Goal: Task Accomplishment & Management: Use online tool/utility

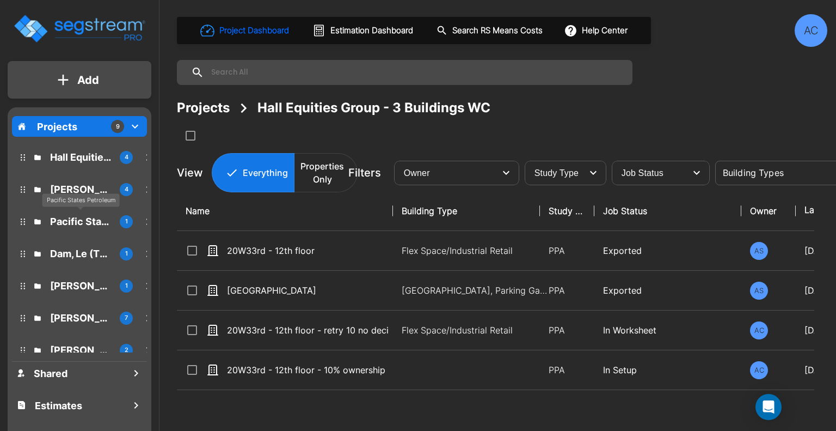
click at [83, 225] on p "Pacific States Petroleum" at bounding box center [80, 221] width 61 height 15
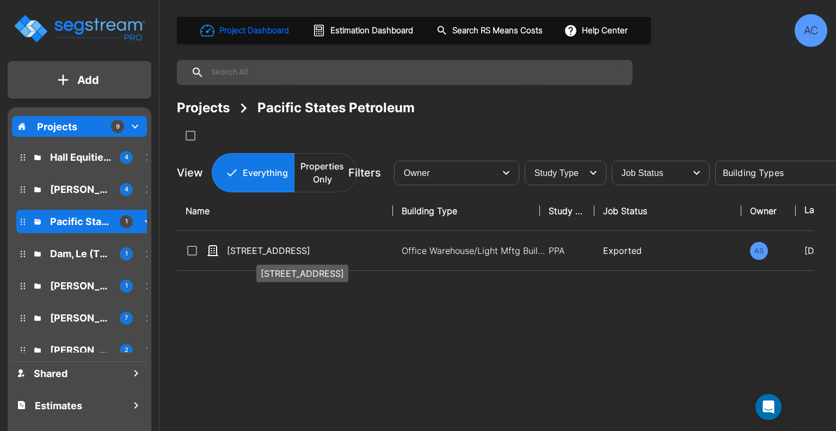
click at [294, 254] on p "[STREET_ADDRESS]" at bounding box center [308, 250] width 162 height 13
checkbox input "true"
click at [294, 254] on p "[STREET_ADDRESS]" at bounding box center [308, 250] width 162 height 13
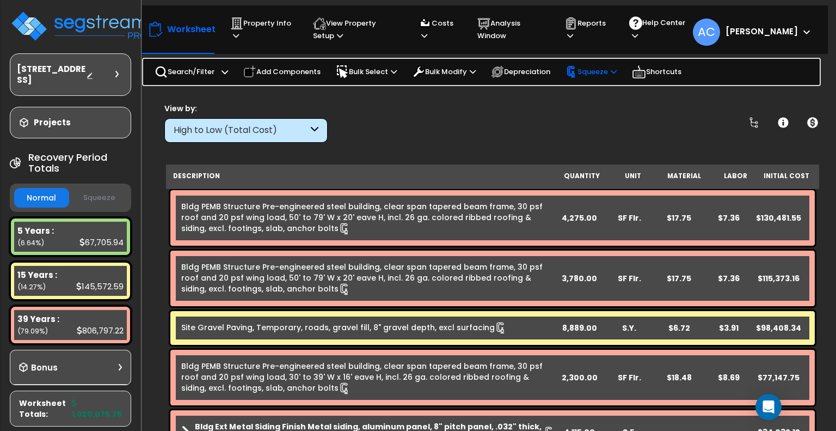
click at [596, 63] on div "Squeeze" at bounding box center [591, 71] width 51 height 23
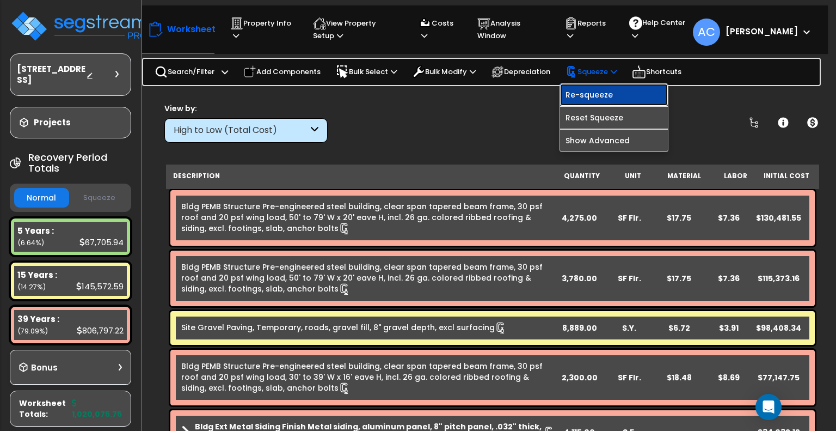
click at [603, 91] on link "Re-squeeze" at bounding box center [614, 95] width 108 height 22
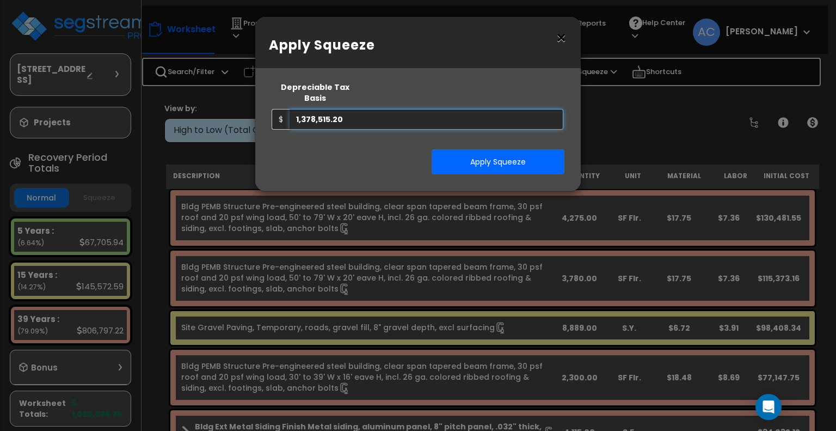
drag, startPoint x: 501, startPoint y: 99, endPoint x: 223, endPoint y: 106, distance: 277.7
click at [223, 106] on div "× Apply Squeeze Squeeze Type Select 1. Squeeze Entire Worksheet 2. Squeeze by T…" at bounding box center [418, 215] width 836 height 431
type input "1,000,000"
click at [450, 149] on button "Apply Squeeze" at bounding box center [498, 161] width 133 height 25
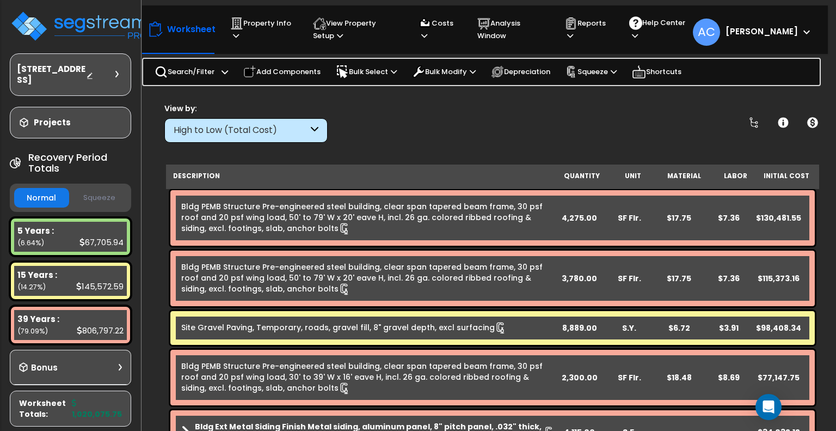
click at [103, 197] on button "Squeeze" at bounding box center [99, 197] width 55 height 19
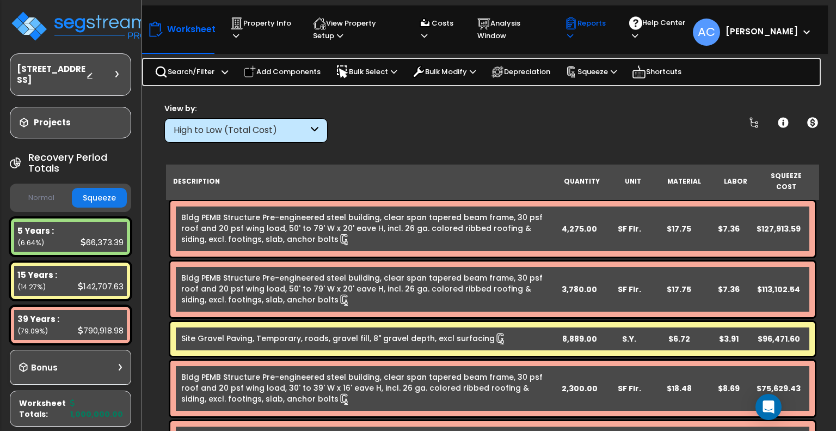
click at [609, 25] on p "Reports" at bounding box center [586, 29] width 44 height 25
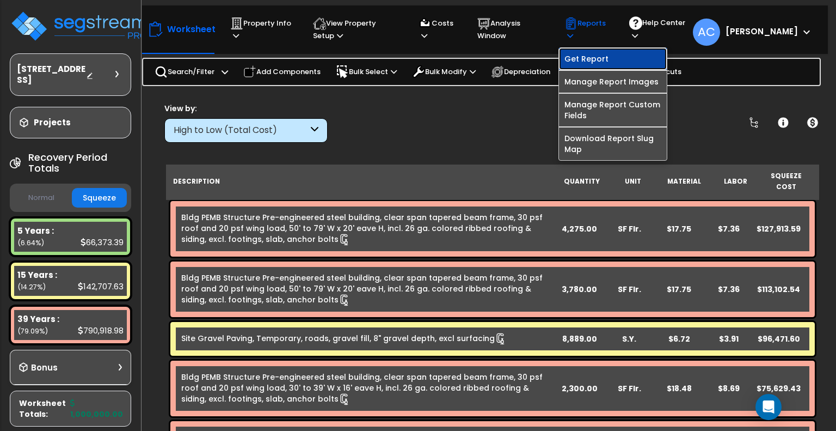
click at [617, 56] on link "Get Report" at bounding box center [613, 59] width 108 height 22
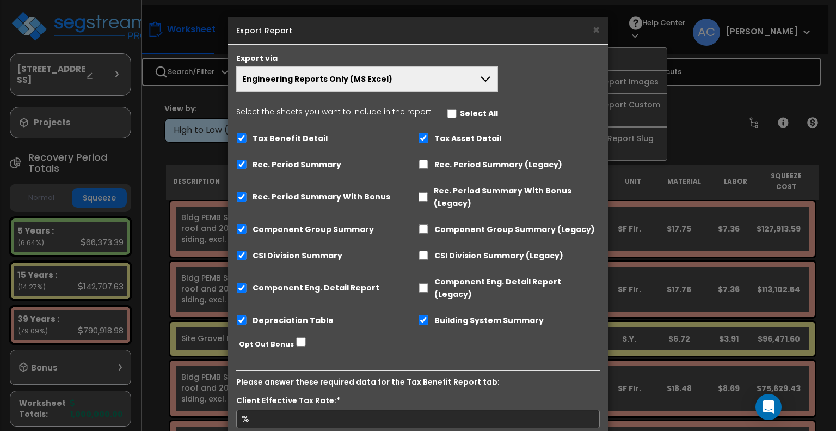
click at [307, 142] on label "Tax Benefit Detail" at bounding box center [290, 138] width 75 height 13
click at [247, 142] on input "Tax Benefit Detail" at bounding box center [241, 137] width 11 height 9
checkbox input "false"
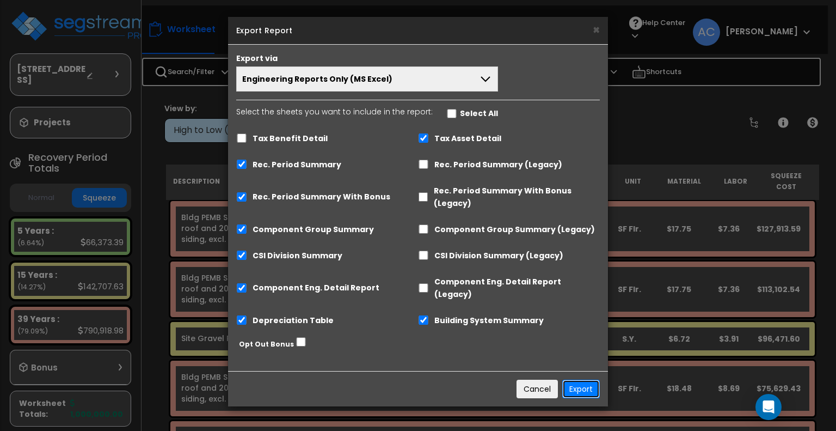
click at [593, 379] on button "Export" at bounding box center [581, 388] width 38 height 19
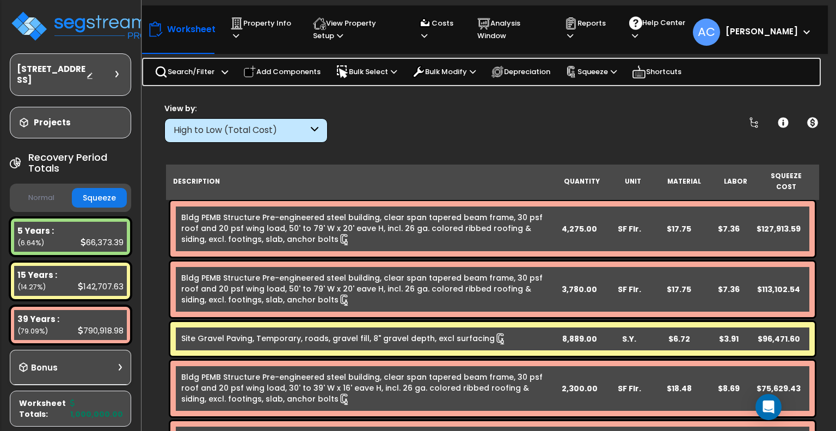
click at [579, 223] on div "4,275.00" at bounding box center [580, 228] width 50 height 11
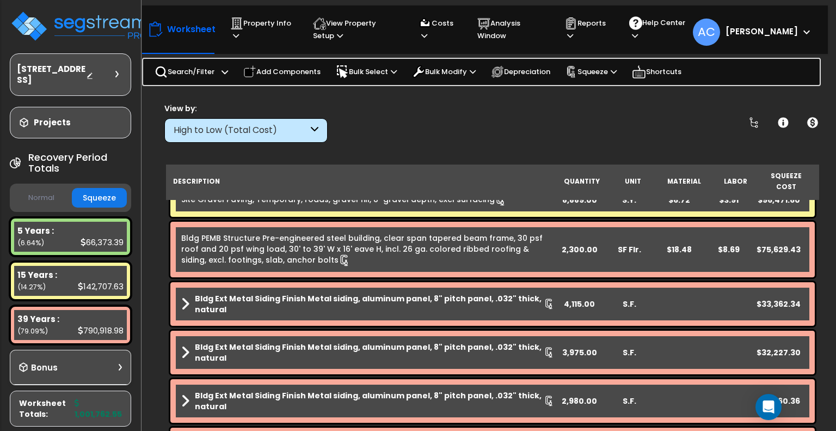
scroll to position [138, 0]
click at [579, 286] on div "Bldg Ext Metal Siding Finish Metal siding, aluminum panel, 8" pitch panel, .032…" at bounding box center [492, 305] width 645 height 44
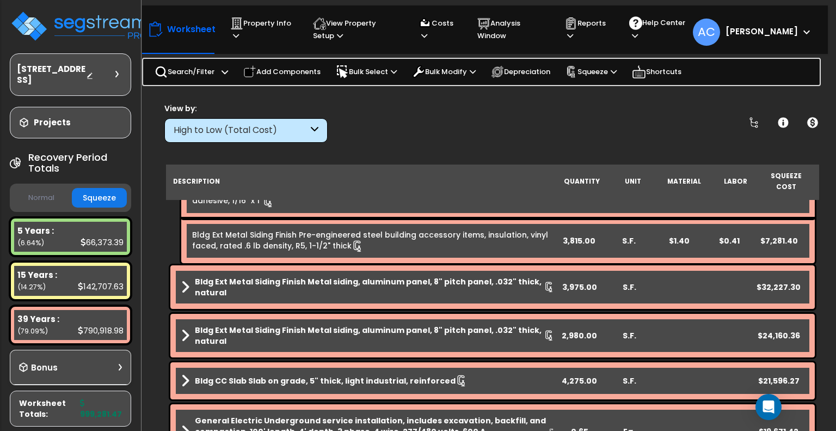
scroll to position [418, 0]
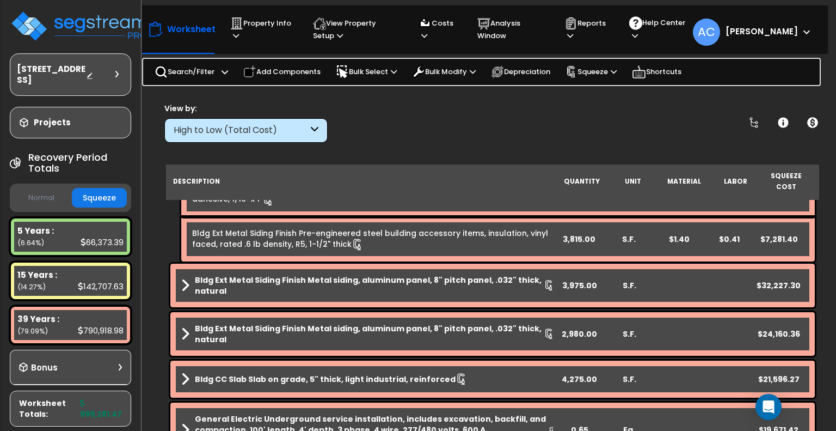
click at [585, 280] on div "3,975.00" at bounding box center [580, 285] width 50 height 11
click at [578, 328] on div "2,980.00" at bounding box center [580, 333] width 50 height 11
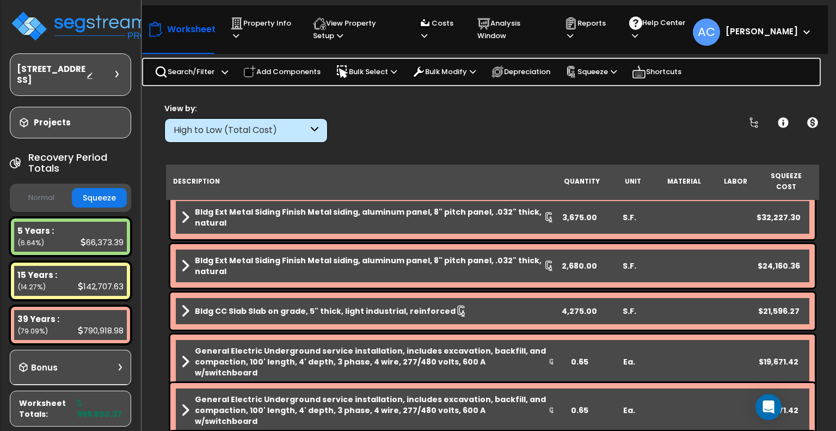
scroll to position [486, 0]
click at [576, 306] on div "4,275.00" at bounding box center [580, 311] width 50 height 11
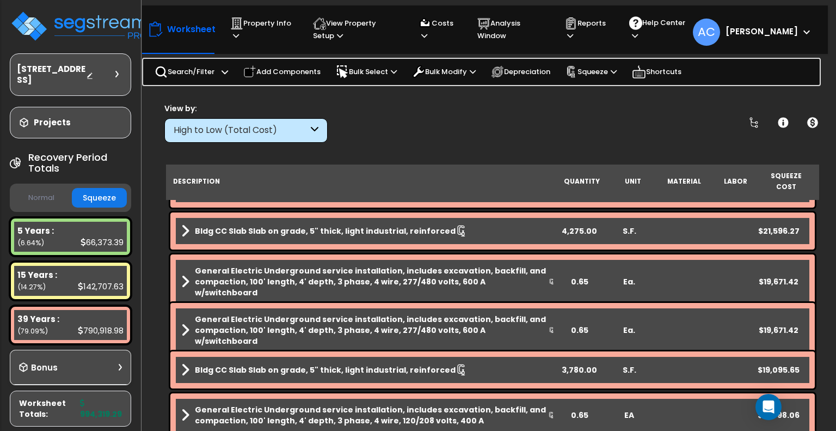
scroll to position [566, 0]
click at [582, 276] on div "0.65" at bounding box center [580, 281] width 50 height 11
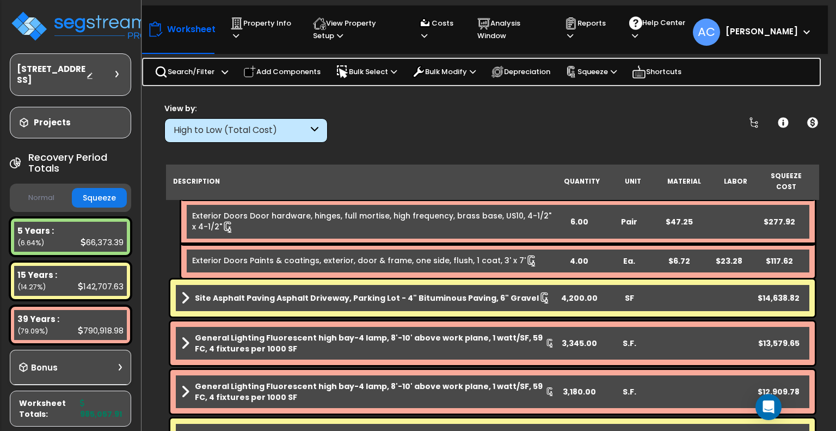
scroll to position [1637, 0]
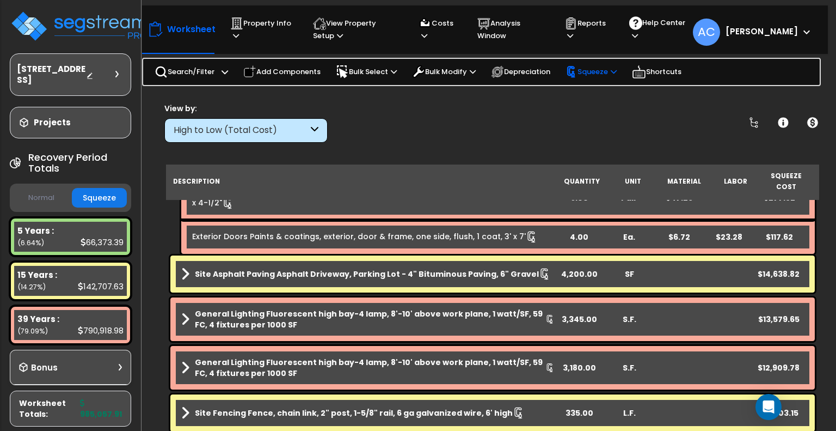
click at [602, 67] on p "Squeeze" at bounding box center [591, 72] width 51 height 12
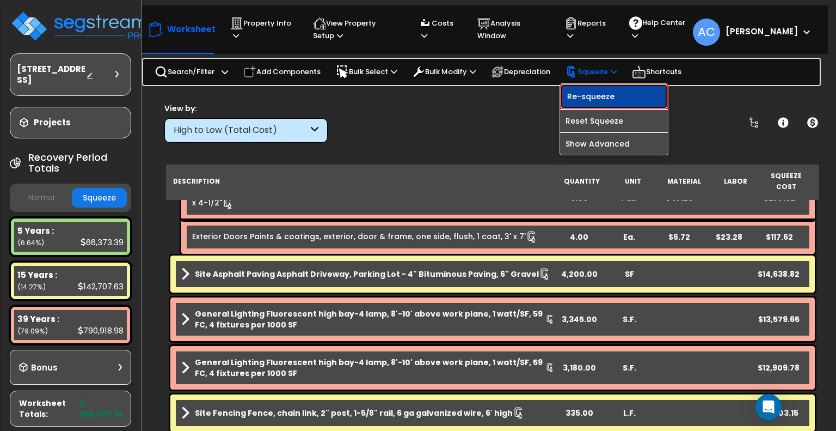
click at [601, 95] on link "Re-squeeze" at bounding box center [614, 96] width 108 height 25
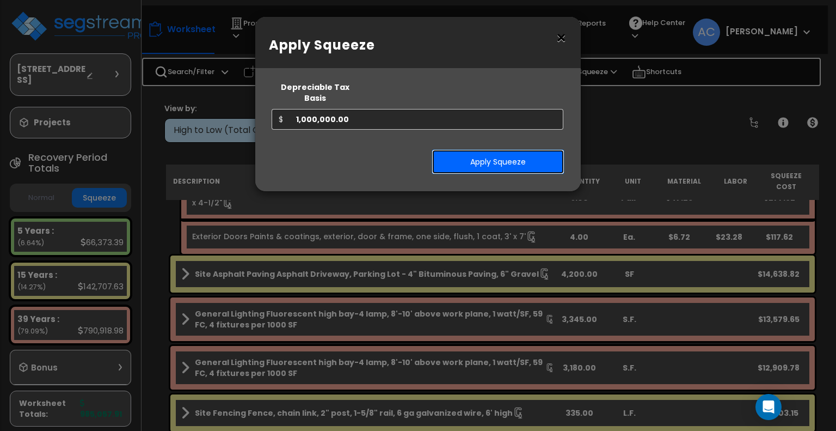
click at [499, 151] on button "Apply Squeeze" at bounding box center [498, 161] width 133 height 25
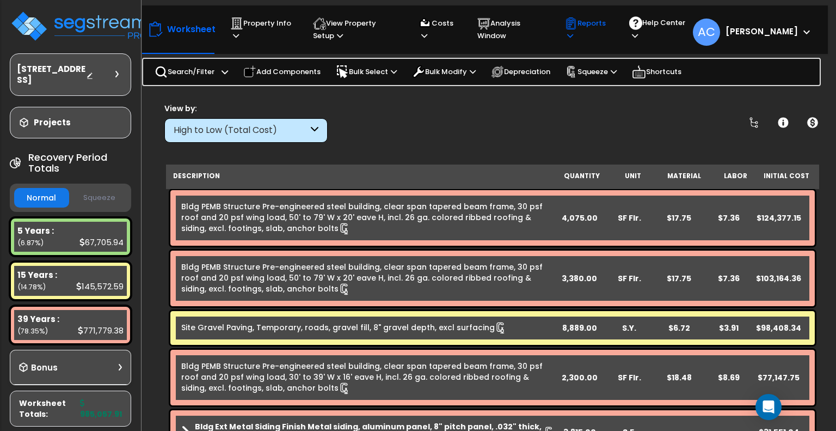
click at [573, 34] on icon at bounding box center [570, 35] width 6 height 7
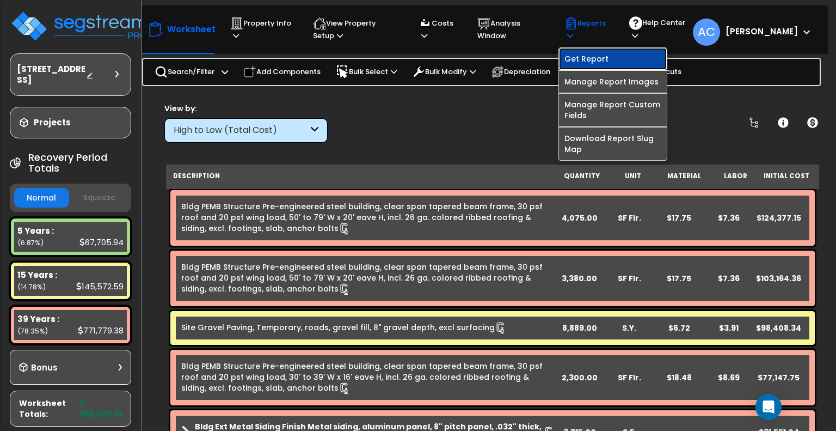
click at [609, 62] on link "Get Report" at bounding box center [613, 59] width 108 height 22
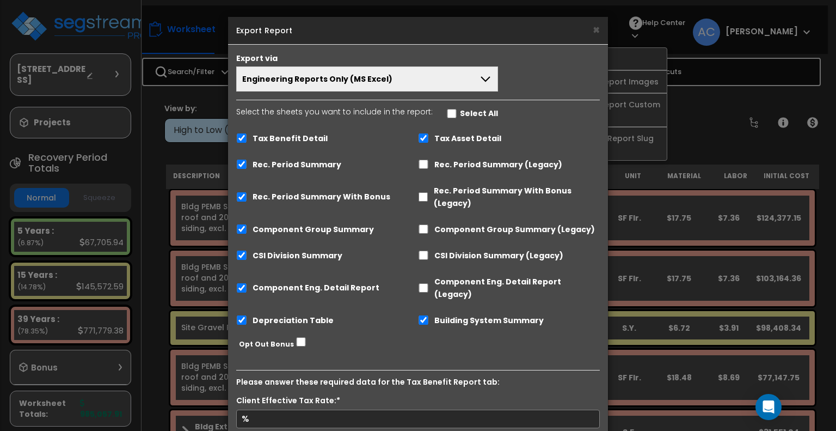
click at [311, 124] on div "Select the sheets you want to include in the report: Select All Tax Benefit Det…" at bounding box center [418, 220] width 380 height 229
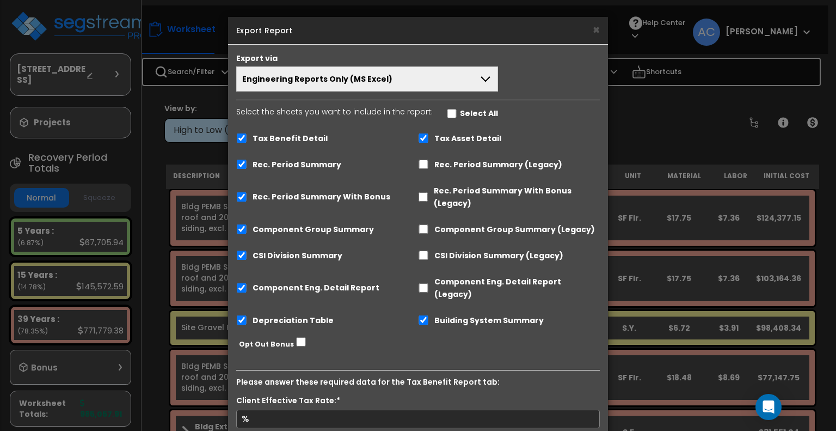
click at [305, 137] on label "Tax Benefit Detail" at bounding box center [290, 138] width 75 height 13
click at [247, 137] on input "Tax Benefit Detail" at bounding box center [241, 137] width 11 height 9
checkbox input "false"
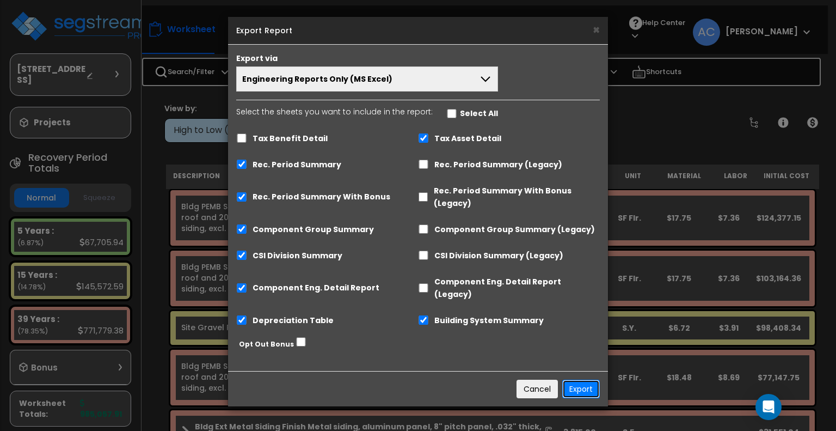
click at [584, 379] on button "Export" at bounding box center [581, 388] width 38 height 19
